Goal: Task Accomplishment & Management: Use online tool/utility

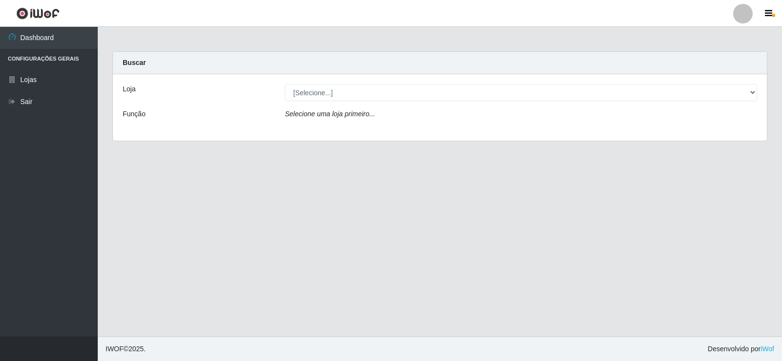
click at [760, 89] on div "[Selecione...] Rede Compras Supermercados - LOJA 2" at bounding box center [520, 92] width 487 height 17
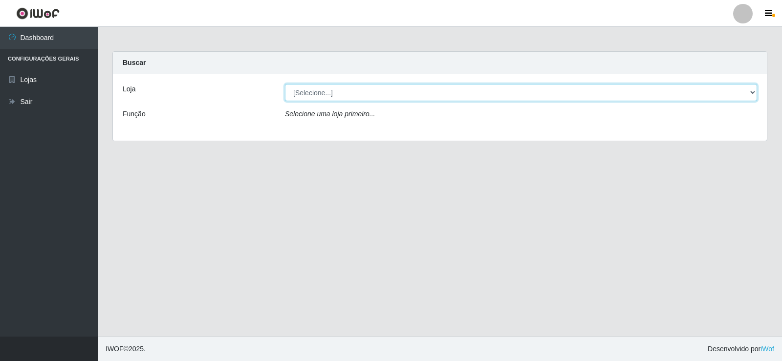
click at [743, 98] on select "[Selecione...] Rede Compras Supermercados - LOJA 2" at bounding box center [521, 92] width 472 height 17
select select "161"
click at [285, 84] on select "[Selecione...] Rede Compras Supermercados - LOJA 2" at bounding box center [521, 92] width 472 height 17
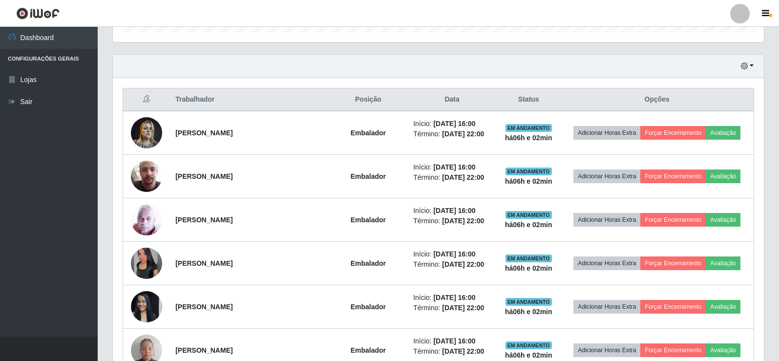
scroll to position [342, 0]
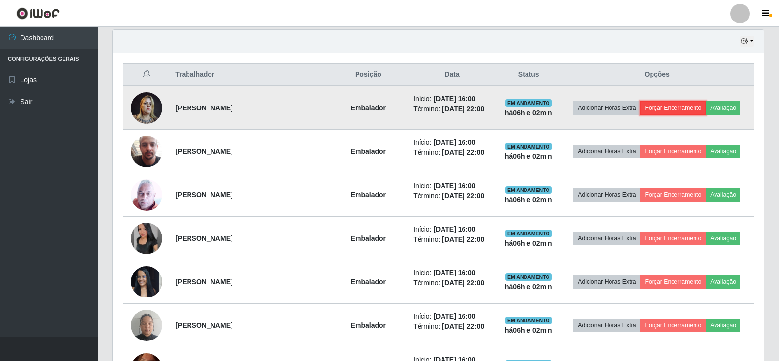
click at [668, 112] on button "Forçar Encerramento" at bounding box center [672, 108] width 65 height 14
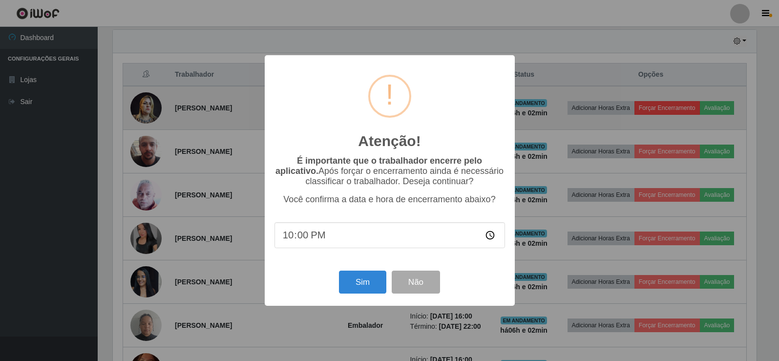
scroll to position [203, 646]
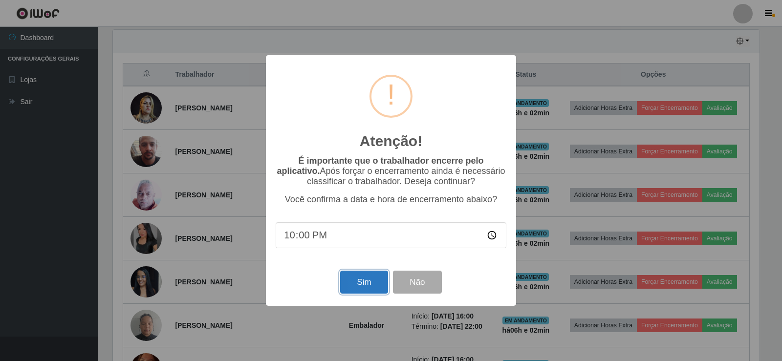
click at [364, 294] on button "Sim" at bounding box center [363, 282] width 47 height 23
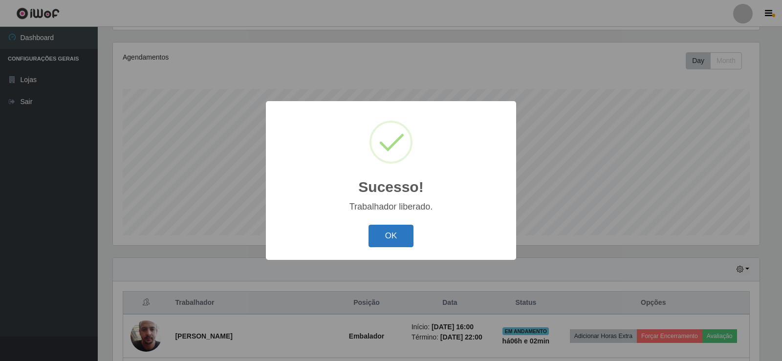
click at [403, 242] on button "OK" at bounding box center [390, 236] width 45 height 23
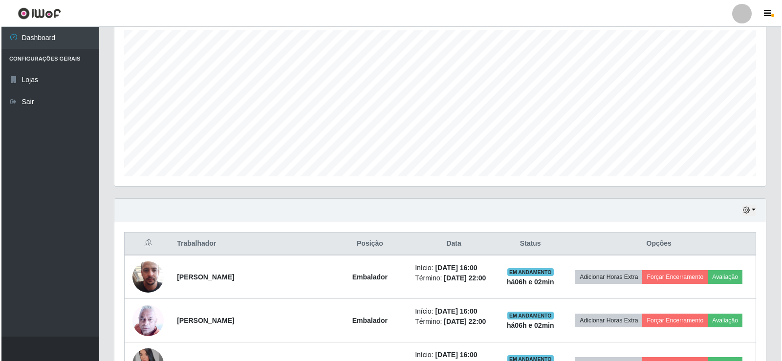
scroll to position [260, 0]
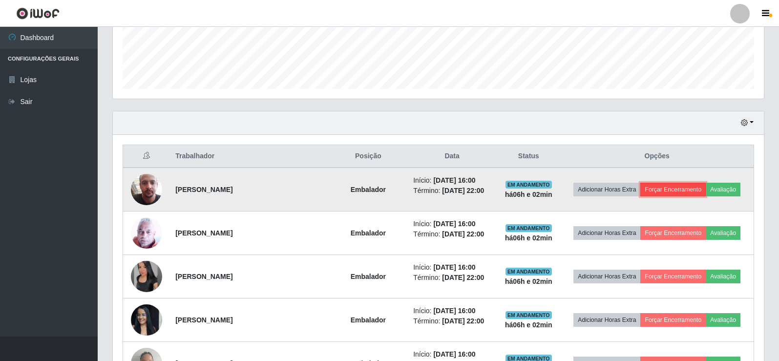
click at [681, 191] on button "Forçar Encerramento" at bounding box center [672, 190] width 65 height 14
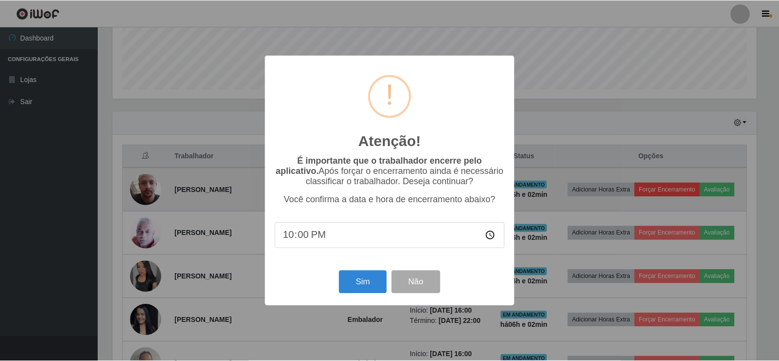
scroll to position [203, 646]
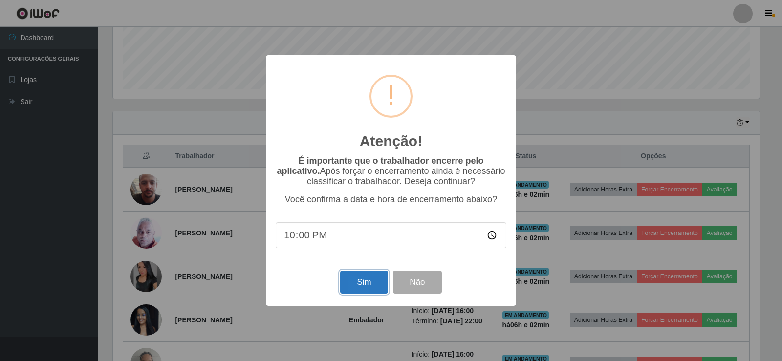
click at [371, 281] on button "Sim" at bounding box center [363, 282] width 47 height 23
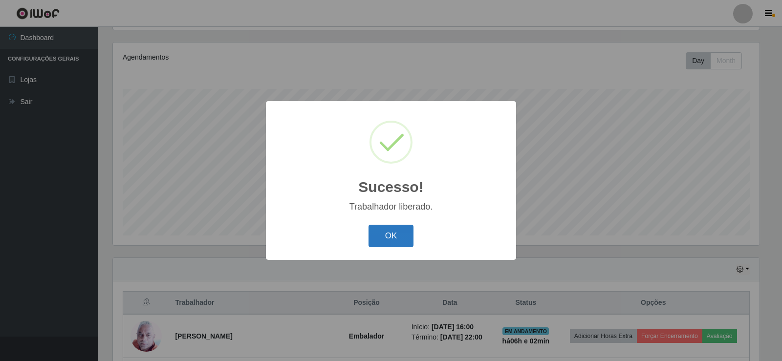
click at [394, 233] on button "OK" at bounding box center [390, 236] width 45 height 23
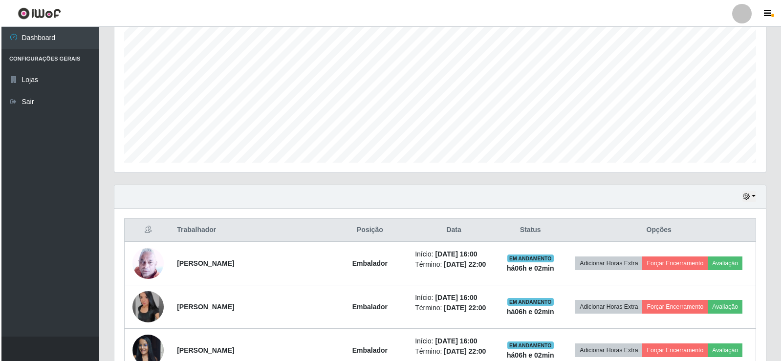
scroll to position [212, 0]
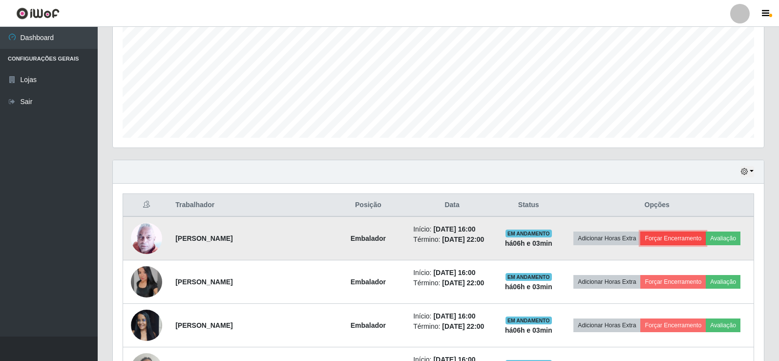
click at [692, 241] on button "Forçar Encerramento" at bounding box center [672, 239] width 65 height 14
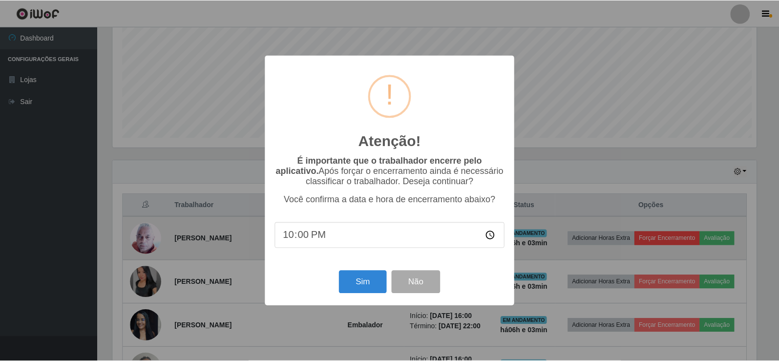
scroll to position [203, 646]
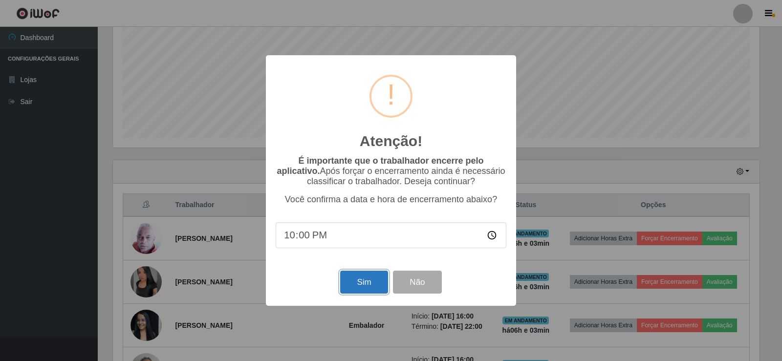
click at [359, 288] on button "Sim" at bounding box center [363, 282] width 47 height 23
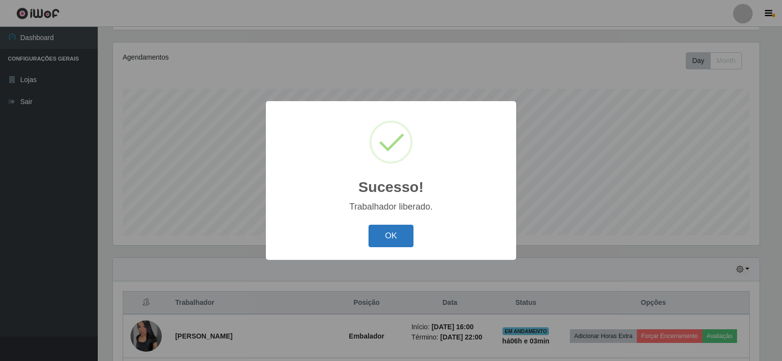
click at [385, 242] on button "OK" at bounding box center [390, 236] width 45 height 23
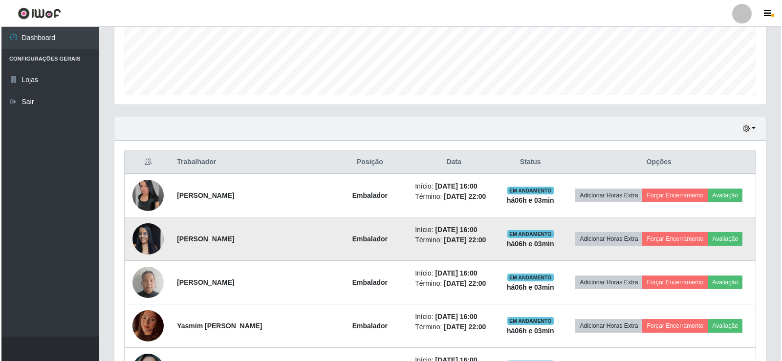
scroll to position [0, 0]
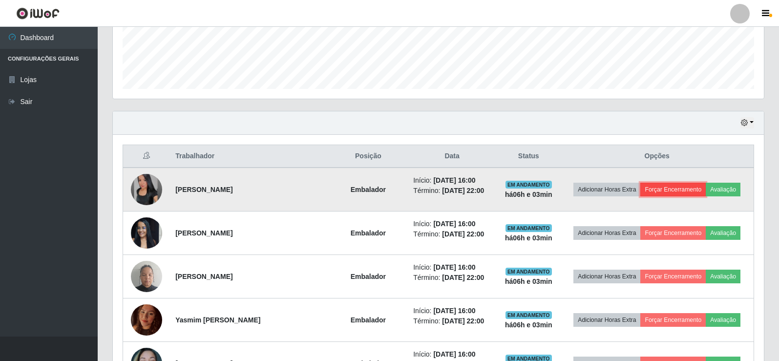
click at [686, 190] on button "Forçar Encerramento" at bounding box center [672, 190] width 65 height 14
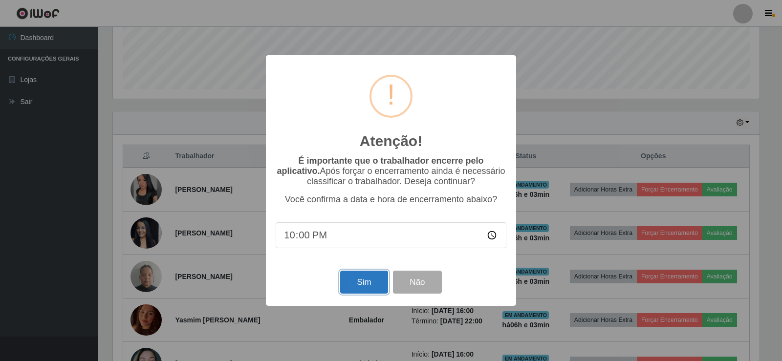
click at [368, 287] on button "Sim" at bounding box center [363, 282] width 47 height 23
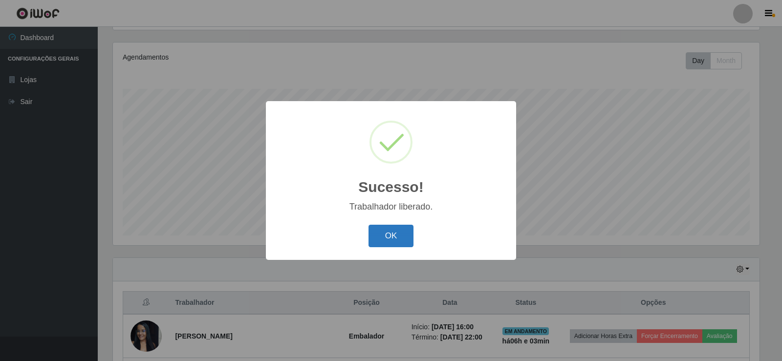
click at [398, 233] on button "OK" at bounding box center [390, 236] width 45 height 23
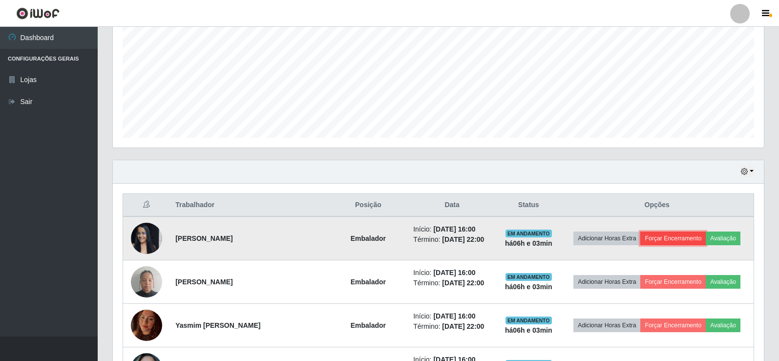
click at [697, 238] on button "Forçar Encerramento" at bounding box center [672, 239] width 65 height 14
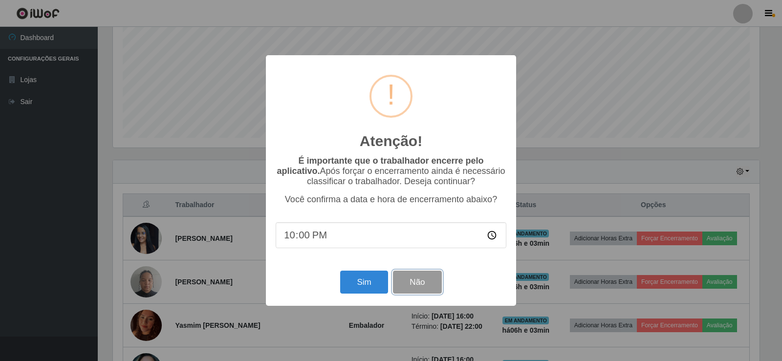
click at [427, 285] on button "Não" at bounding box center [417, 282] width 48 height 23
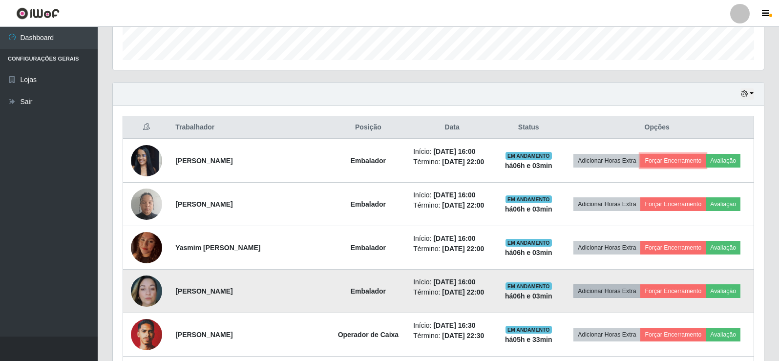
scroll to position [309, 0]
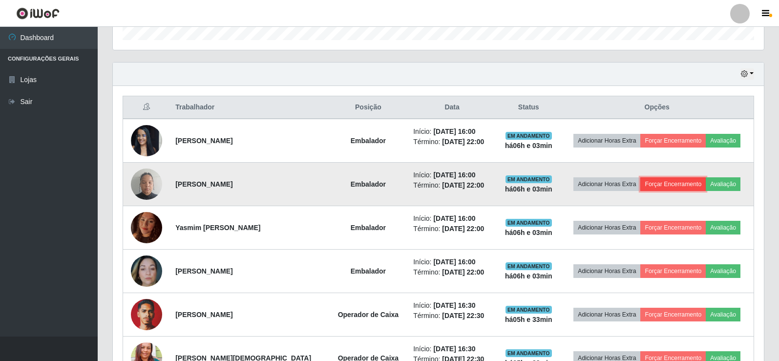
click at [671, 184] on button "Forçar Encerramento" at bounding box center [672, 184] width 65 height 14
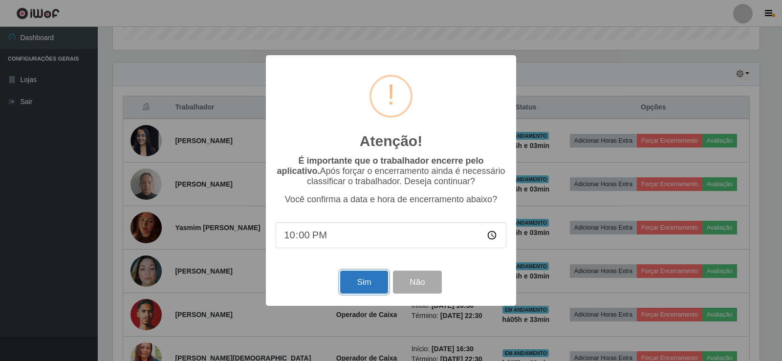
click at [376, 290] on button "Sim" at bounding box center [363, 282] width 47 height 23
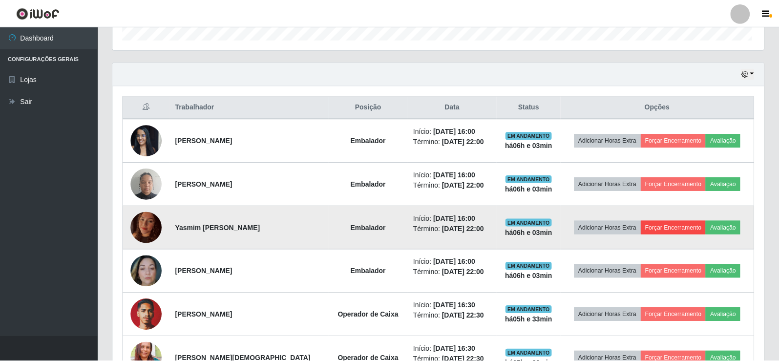
scroll to position [203, 651]
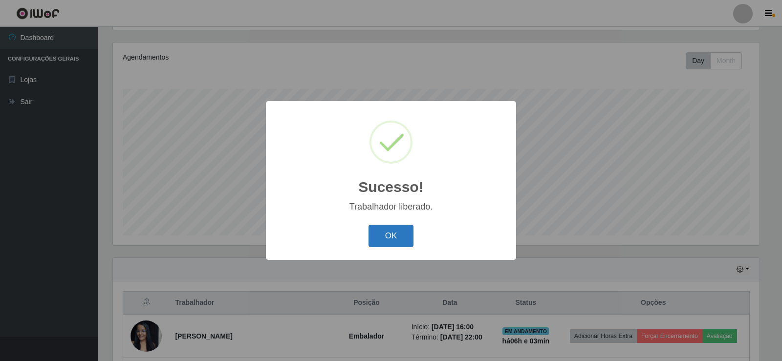
click at [395, 228] on button "OK" at bounding box center [390, 236] width 45 height 23
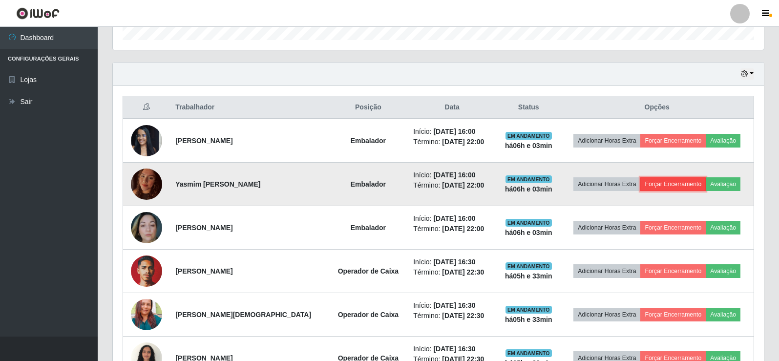
click at [673, 184] on button "Forçar Encerramento" at bounding box center [672, 184] width 65 height 14
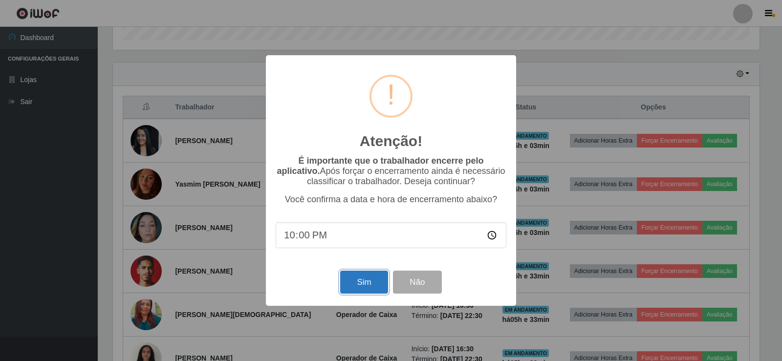
click at [374, 290] on button "Sim" at bounding box center [363, 282] width 47 height 23
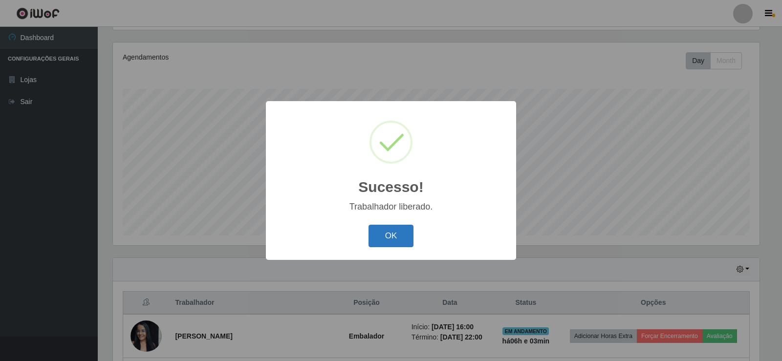
click at [389, 231] on button "OK" at bounding box center [390, 236] width 45 height 23
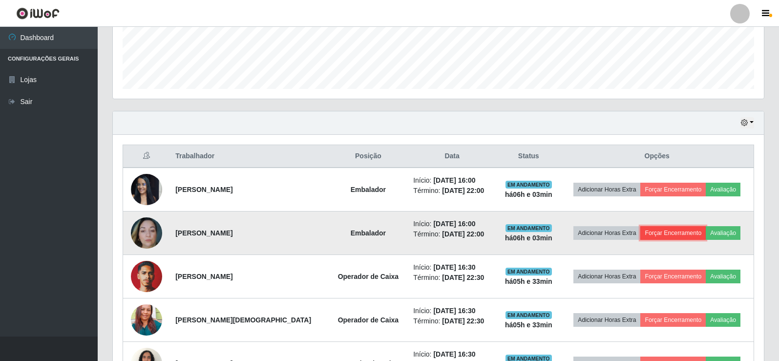
click at [659, 236] on button "Forçar Encerramento" at bounding box center [672, 233] width 65 height 14
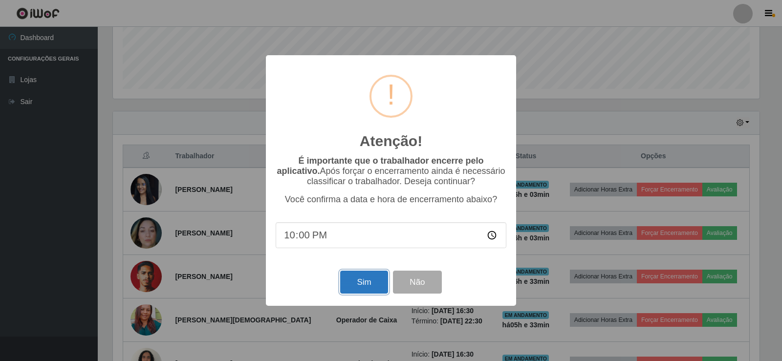
click at [364, 287] on button "Sim" at bounding box center [363, 282] width 47 height 23
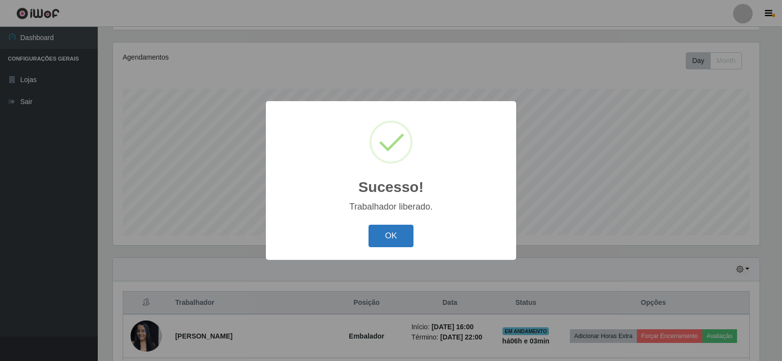
click at [387, 238] on button "OK" at bounding box center [390, 236] width 45 height 23
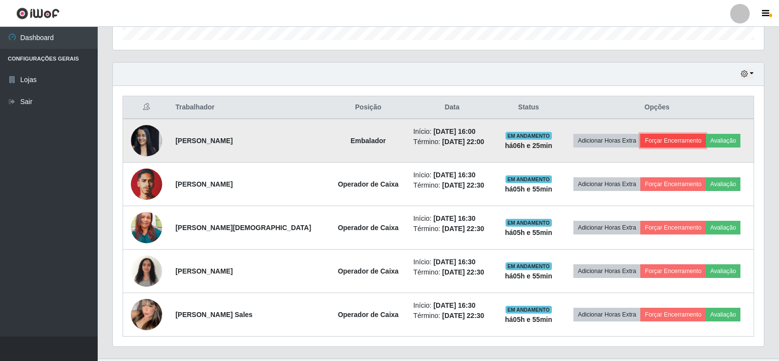
click at [662, 139] on button "Forçar Encerramento" at bounding box center [672, 141] width 65 height 14
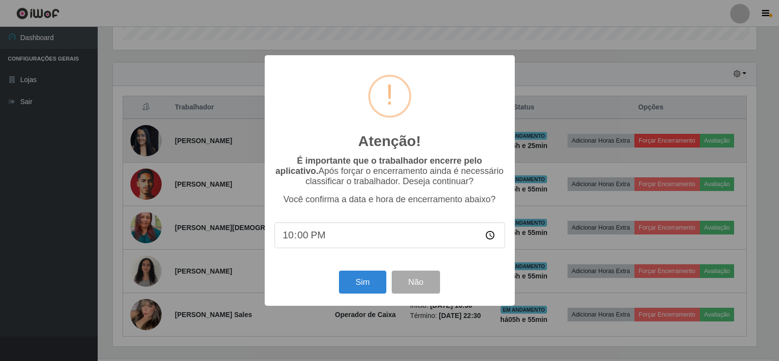
scroll to position [203, 646]
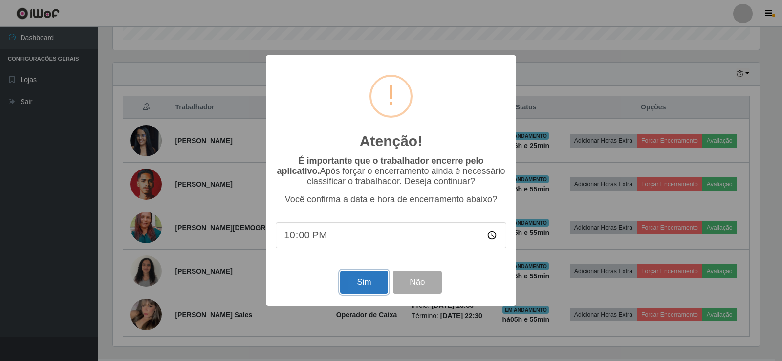
click at [355, 279] on button "Sim" at bounding box center [363, 282] width 47 height 23
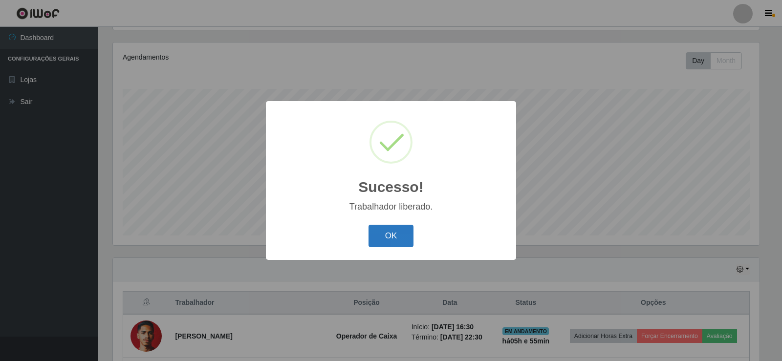
click at [398, 240] on button "OK" at bounding box center [390, 236] width 45 height 23
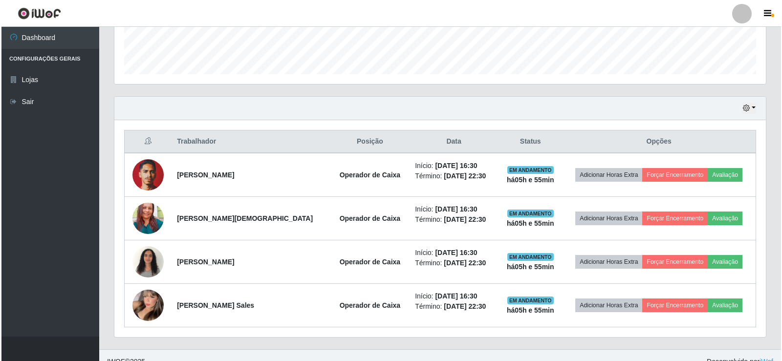
scroll to position [288, 0]
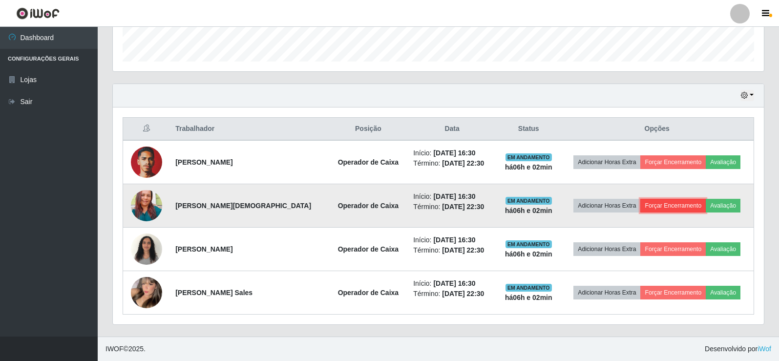
click at [686, 207] on button "Forçar Encerramento" at bounding box center [672, 206] width 65 height 14
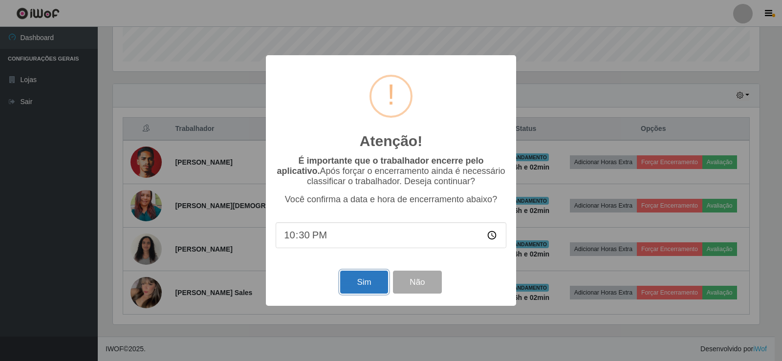
click at [349, 286] on button "Sim" at bounding box center [363, 282] width 47 height 23
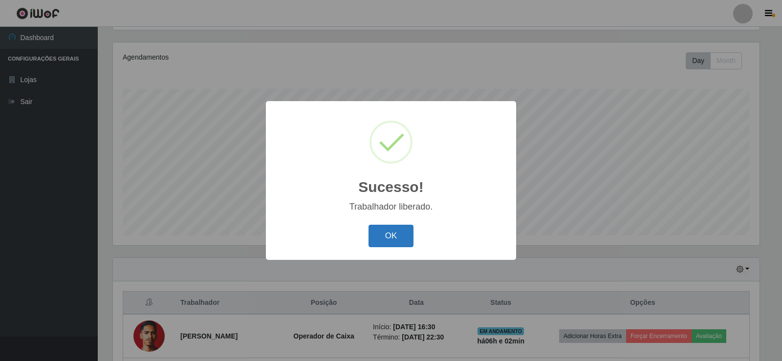
click at [401, 235] on button "OK" at bounding box center [390, 236] width 45 height 23
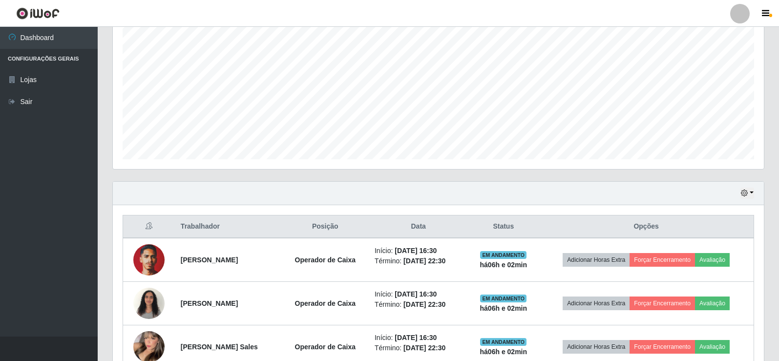
scroll to position [244, 0]
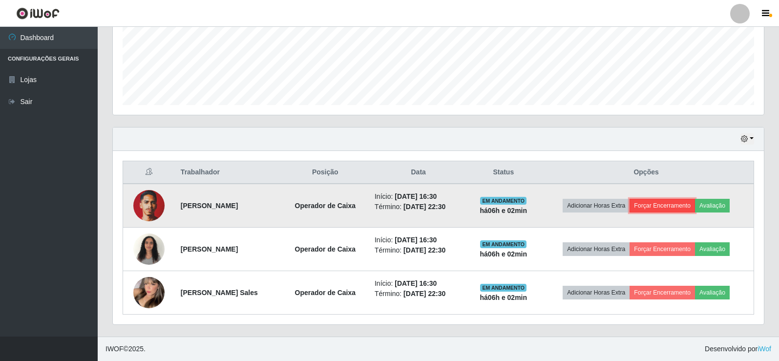
click at [677, 207] on button "Forçar Encerramento" at bounding box center [662, 206] width 65 height 14
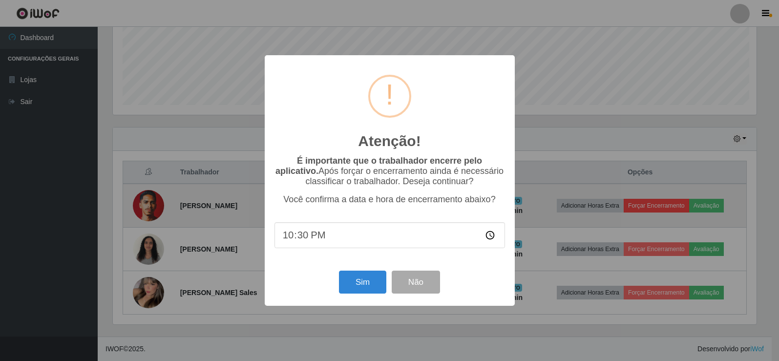
scroll to position [203, 646]
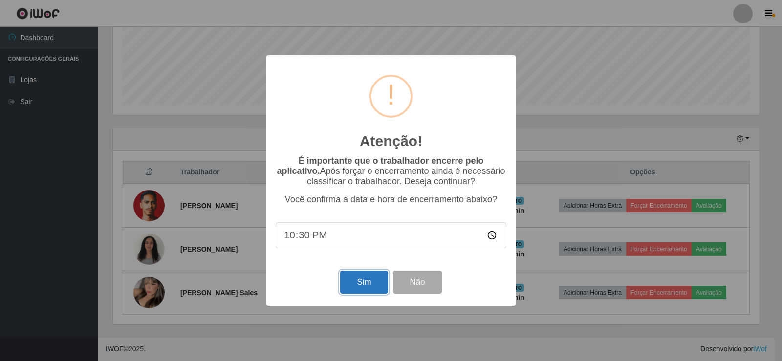
click at [378, 286] on button "Sim" at bounding box center [363, 282] width 47 height 23
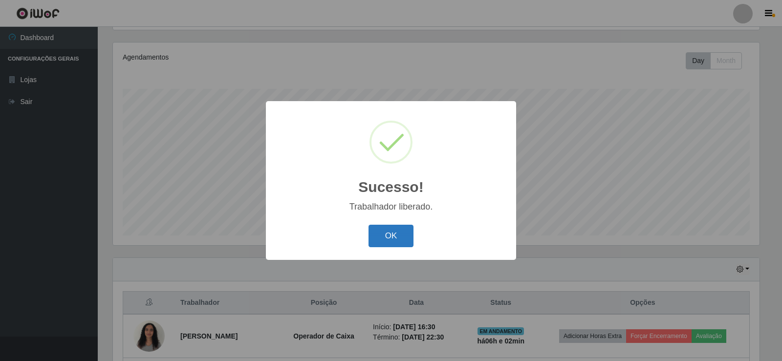
click at [394, 233] on button "OK" at bounding box center [390, 236] width 45 height 23
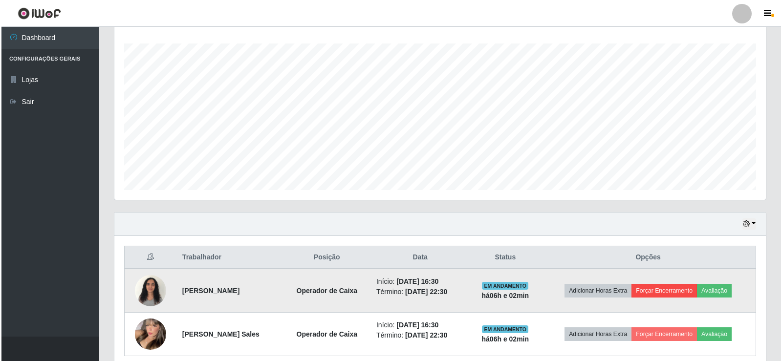
scroll to position [201, 0]
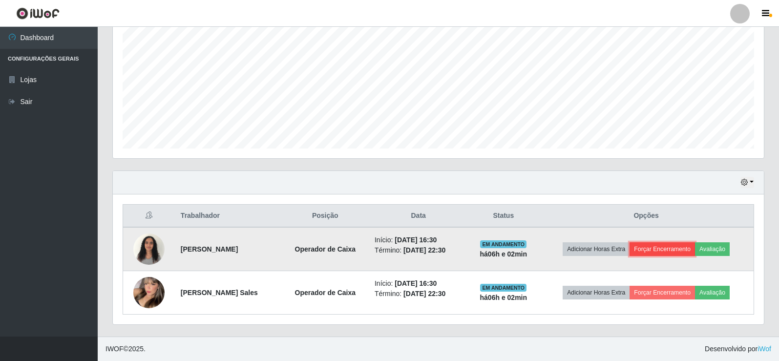
click at [676, 248] on button "Forçar Encerramento" at bounding box center [662, 249] width 65 height 14
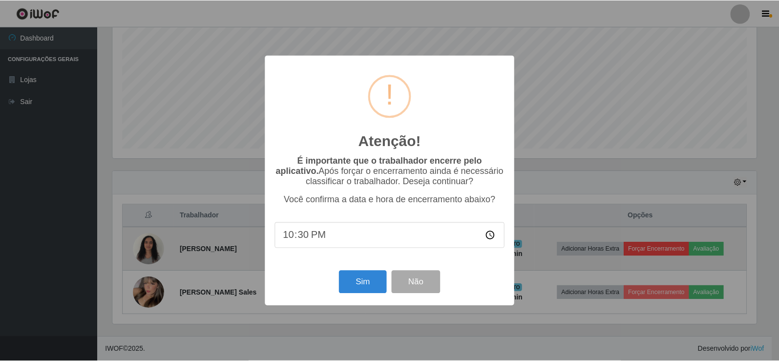
scroll to position [203, 646]
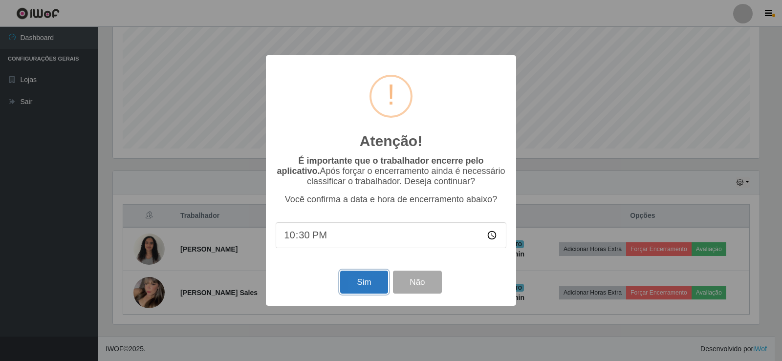
click at [368, 284] on button "Sim" at bounding box center [363, 282] width 47 height 23
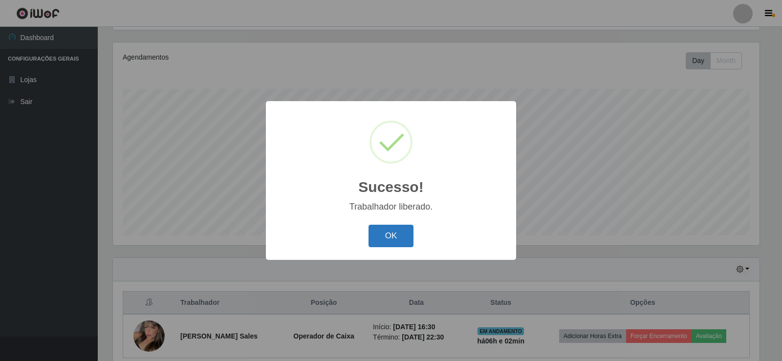
click at [391, 235] on button "OK" at bounding box center [390, 236] width 45 height 23
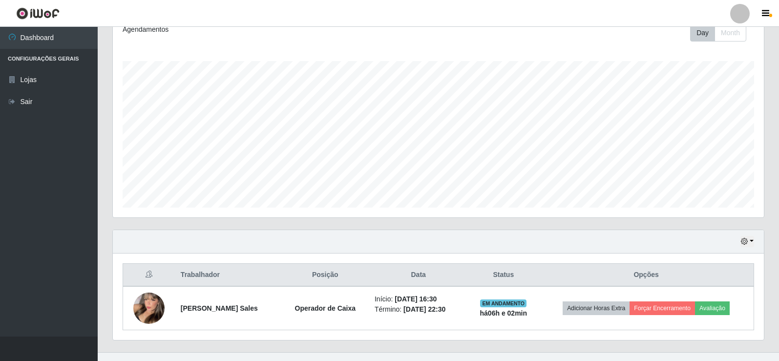
scroll to position [157, 0]
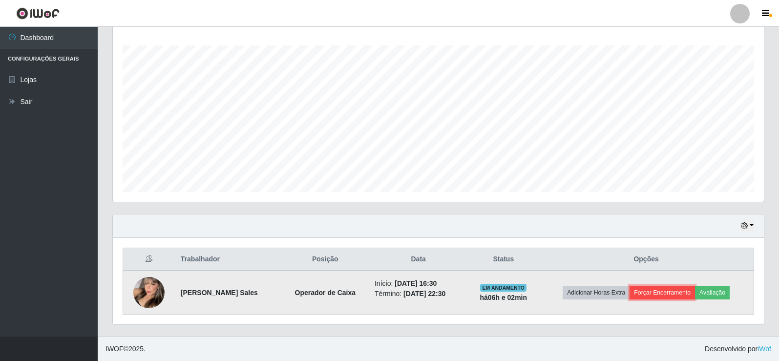
click at [663, 295] on button "Forçar Encerramento" at bounding box center [662, 293] width 65 height 14
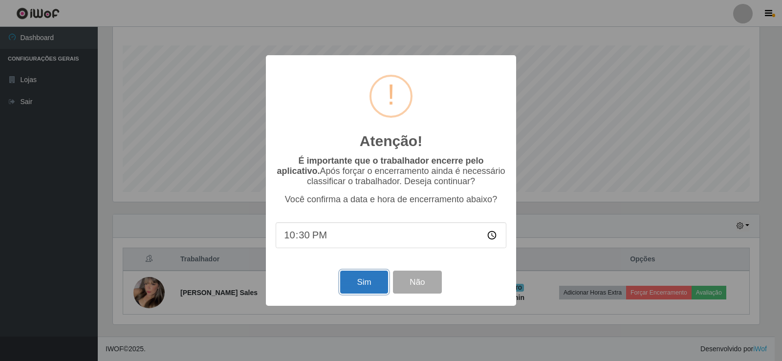
click at [377, 280] on button "Sim" at bounding box center [363, 282] width 47 height 23
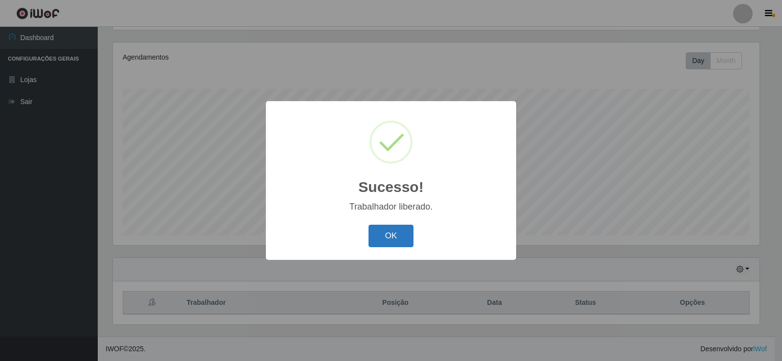
click at [384, 243] on button "OK" at bounding box center [390, 236] width 45 height 23
